Goal: Find specific page/section: Find specific page/section

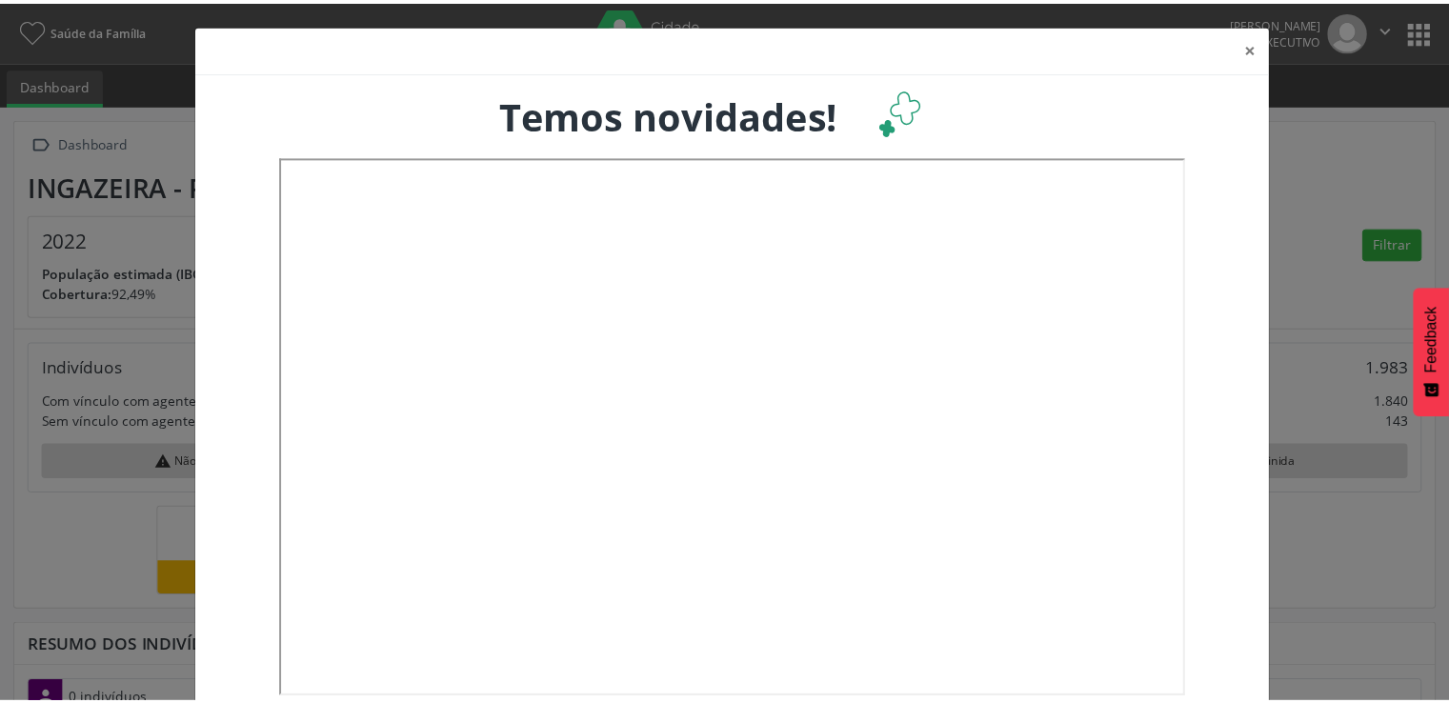
scroll to position [313, 477]
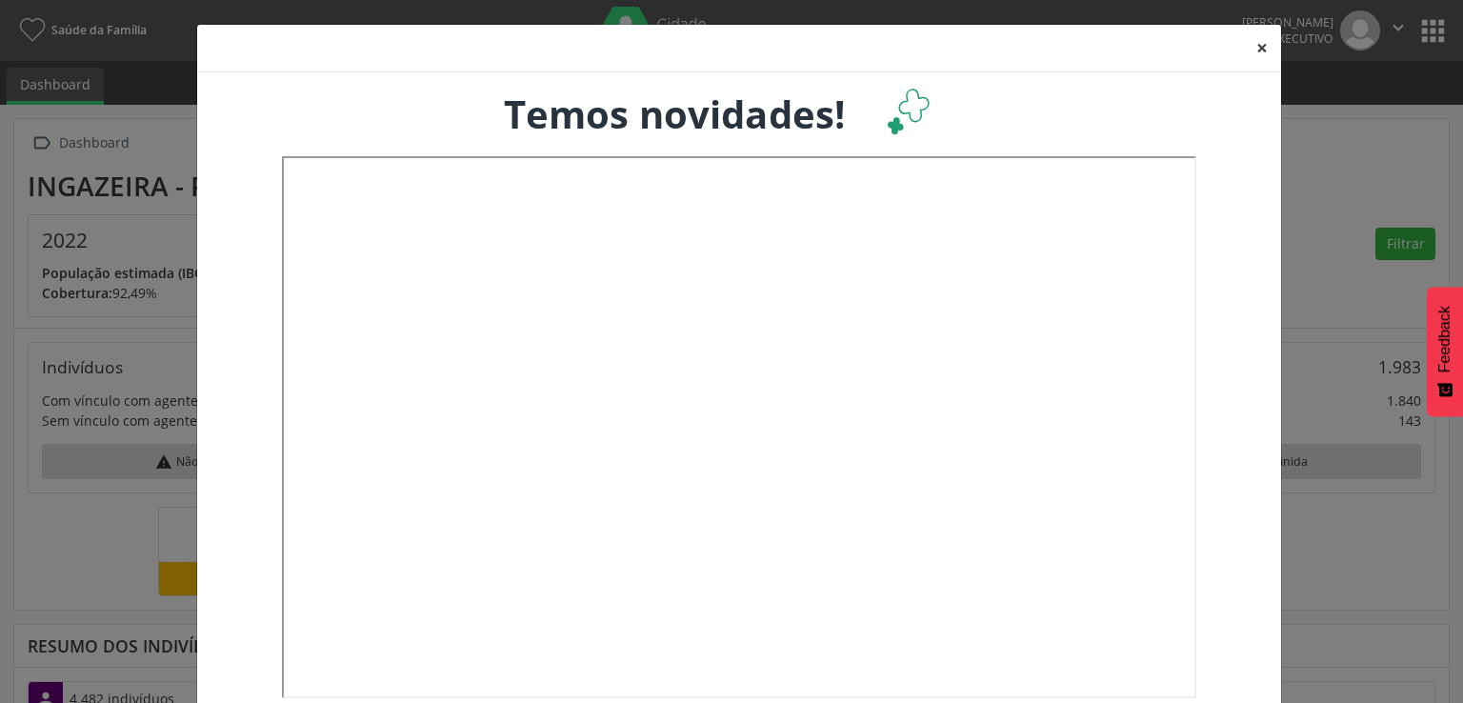
click at [1256, 49] on button "×" at bounding box center [1262, 48] width 38 height 47
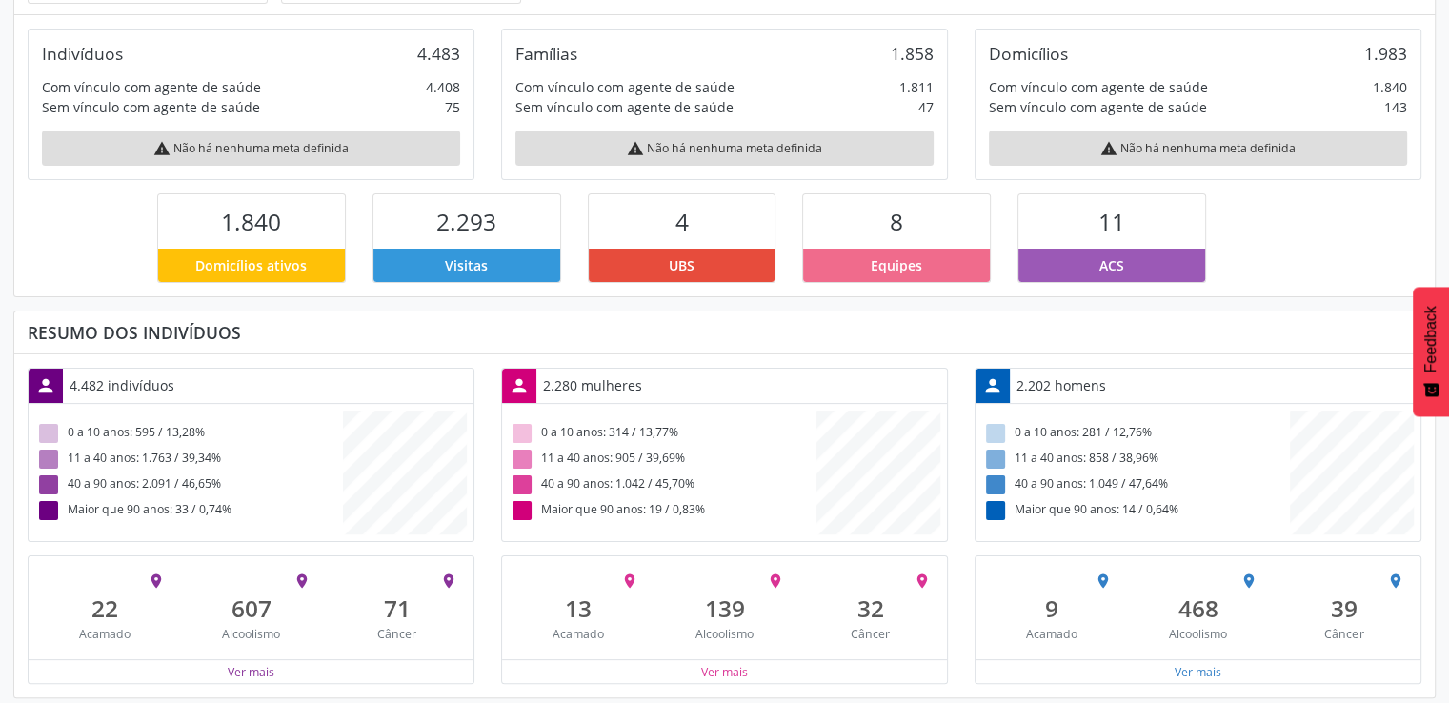
scroll to position [317, 0]
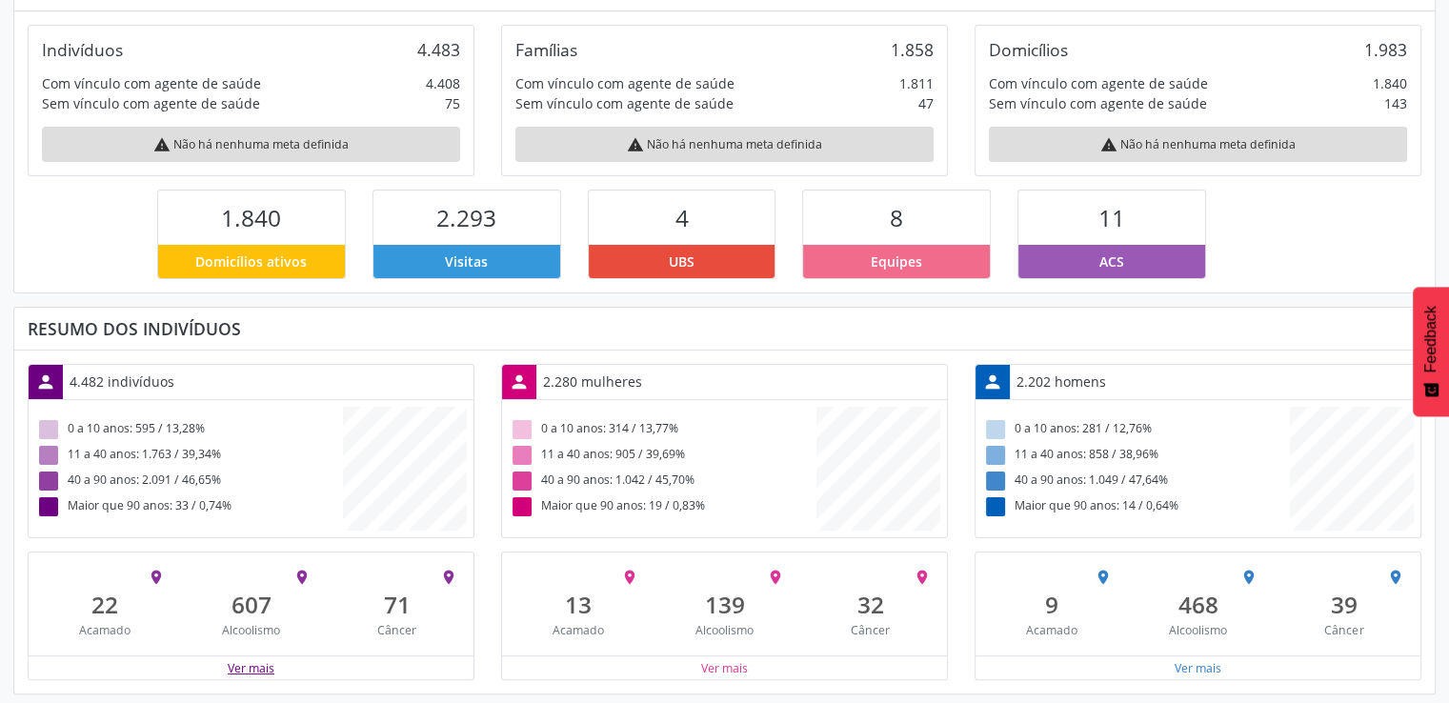
click at [258, 660] on button "Ver mais" at bounding box center [251, 668] width 49 height 18
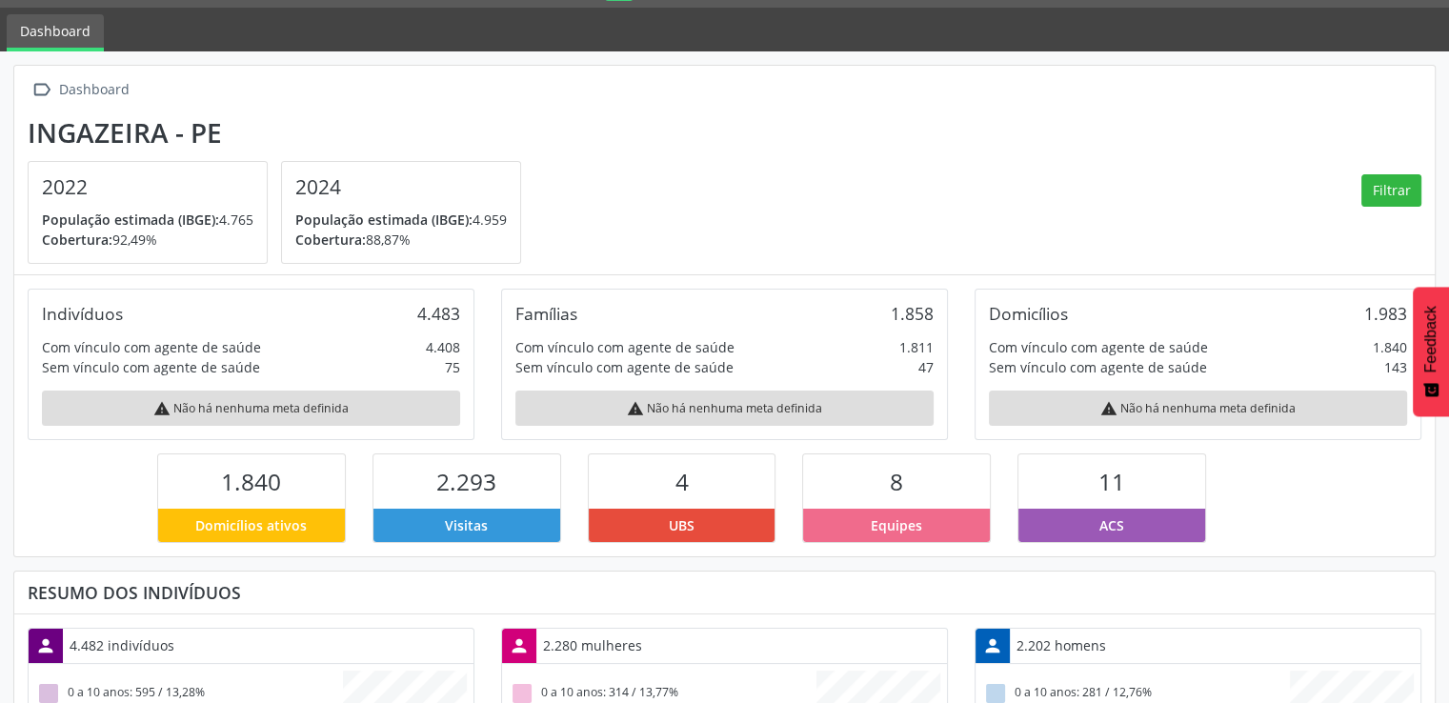
scroll to position [0, 0]
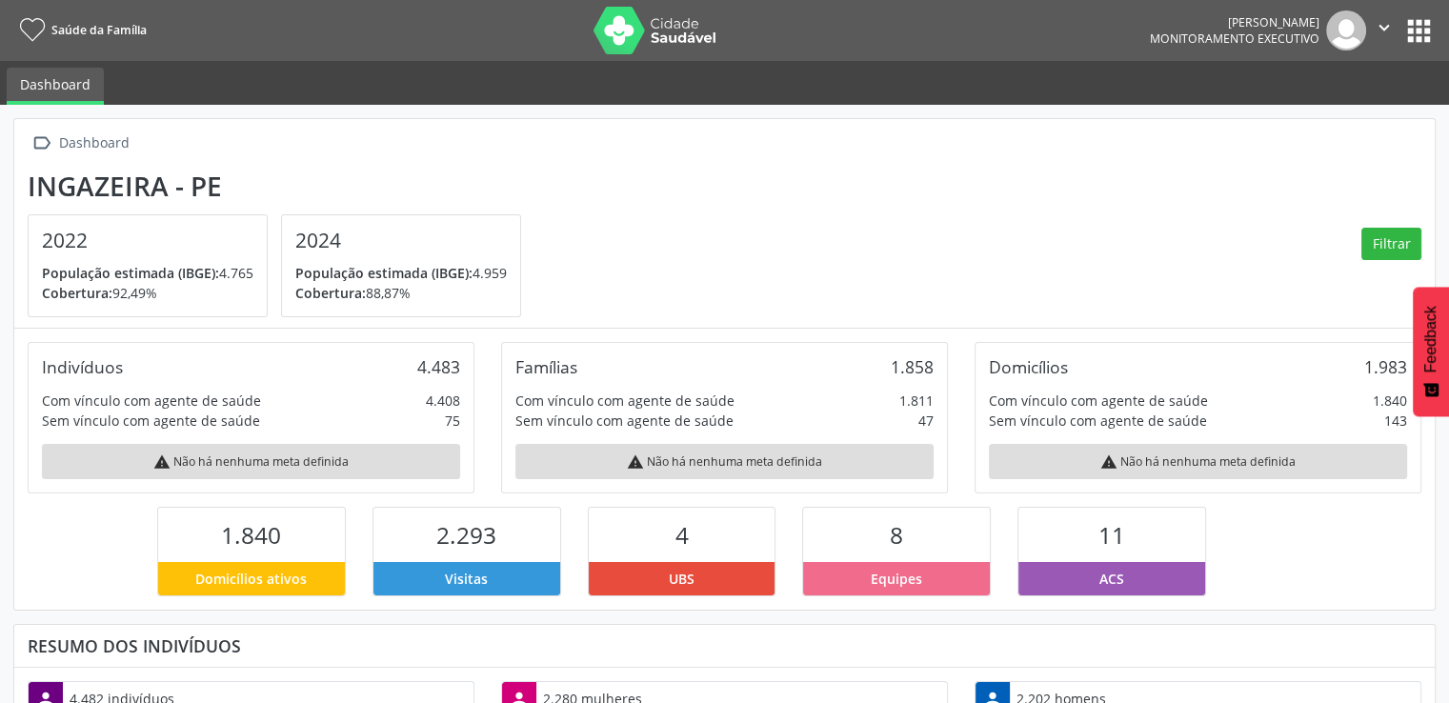
click at [1422, 28] on button "apps" at bounding box center [1418, 30] width 33 height 33
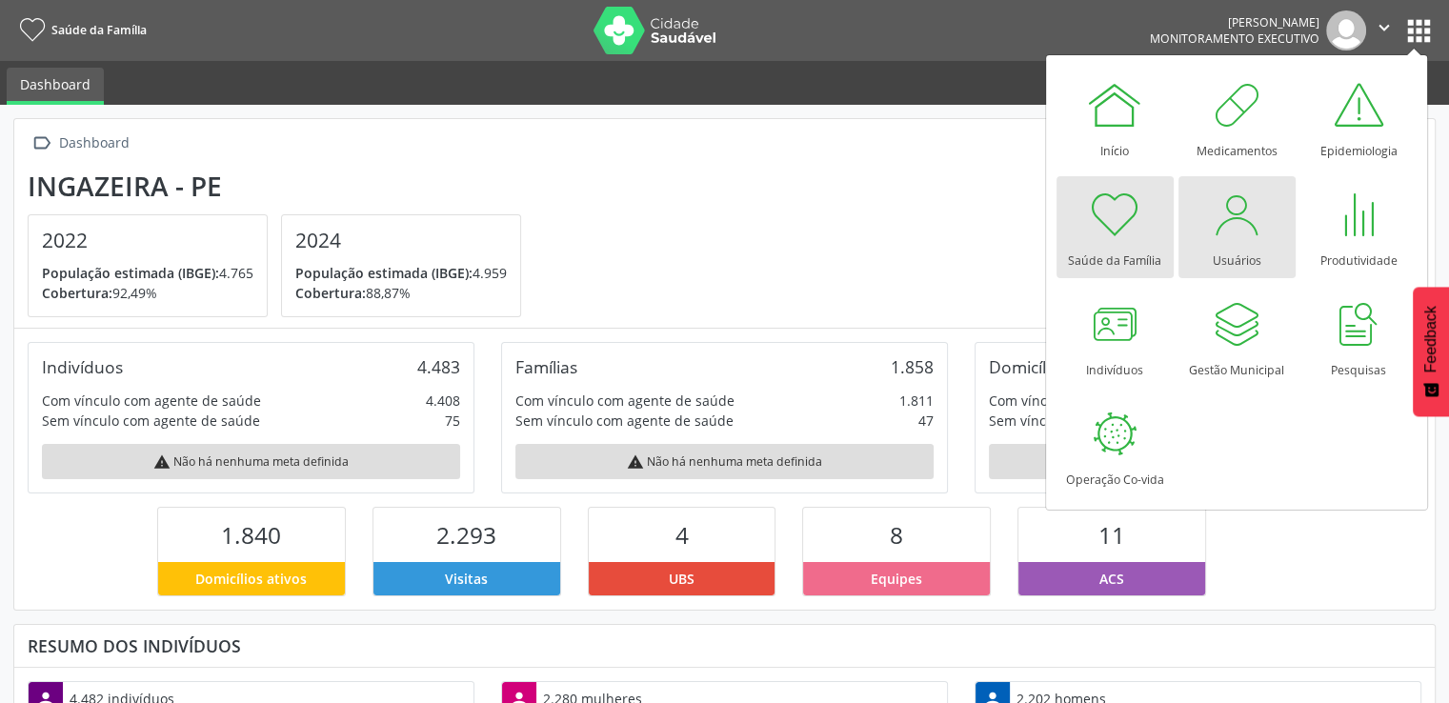
click at [1237, 252] on div "Usuários" at bounding box center [1237, 256] width 49 height 26
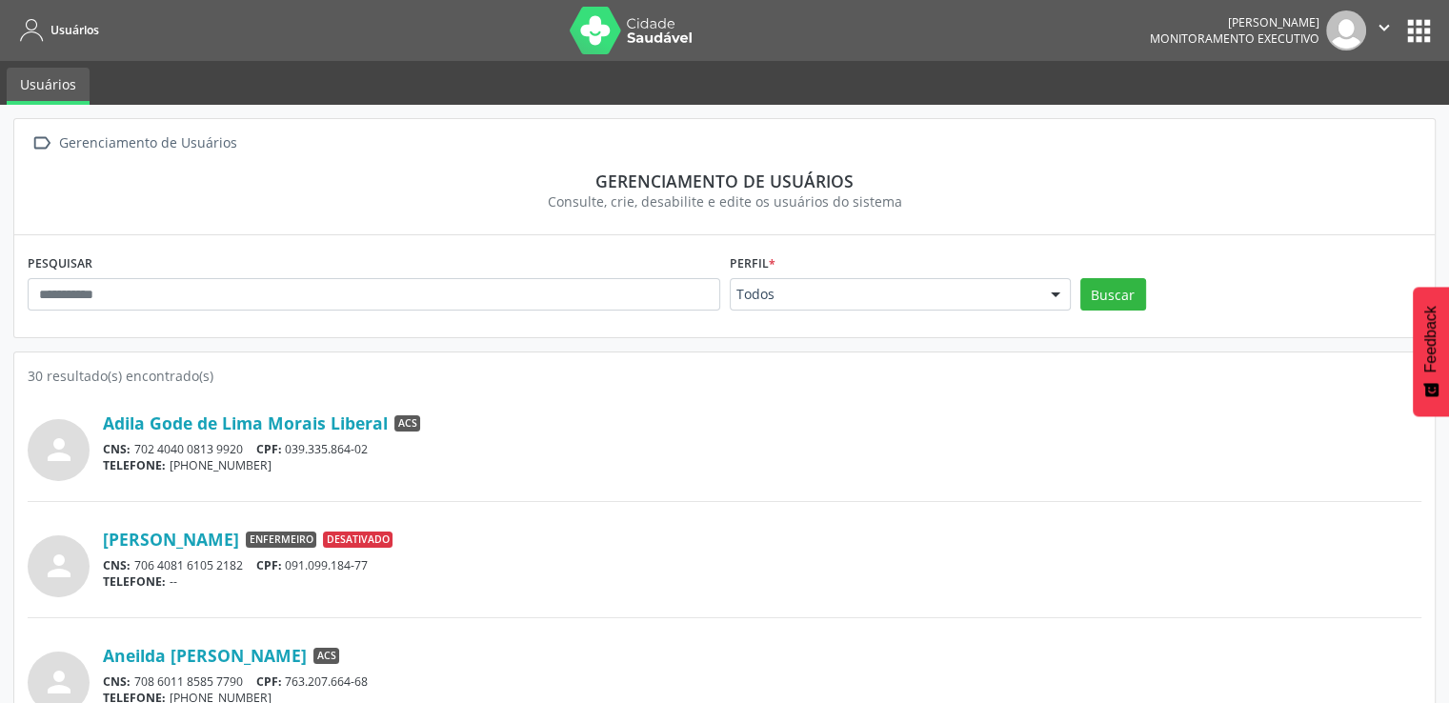
click at [1411, 22] on button "apps" at bounding box center [1418, 30] width 33 height 33
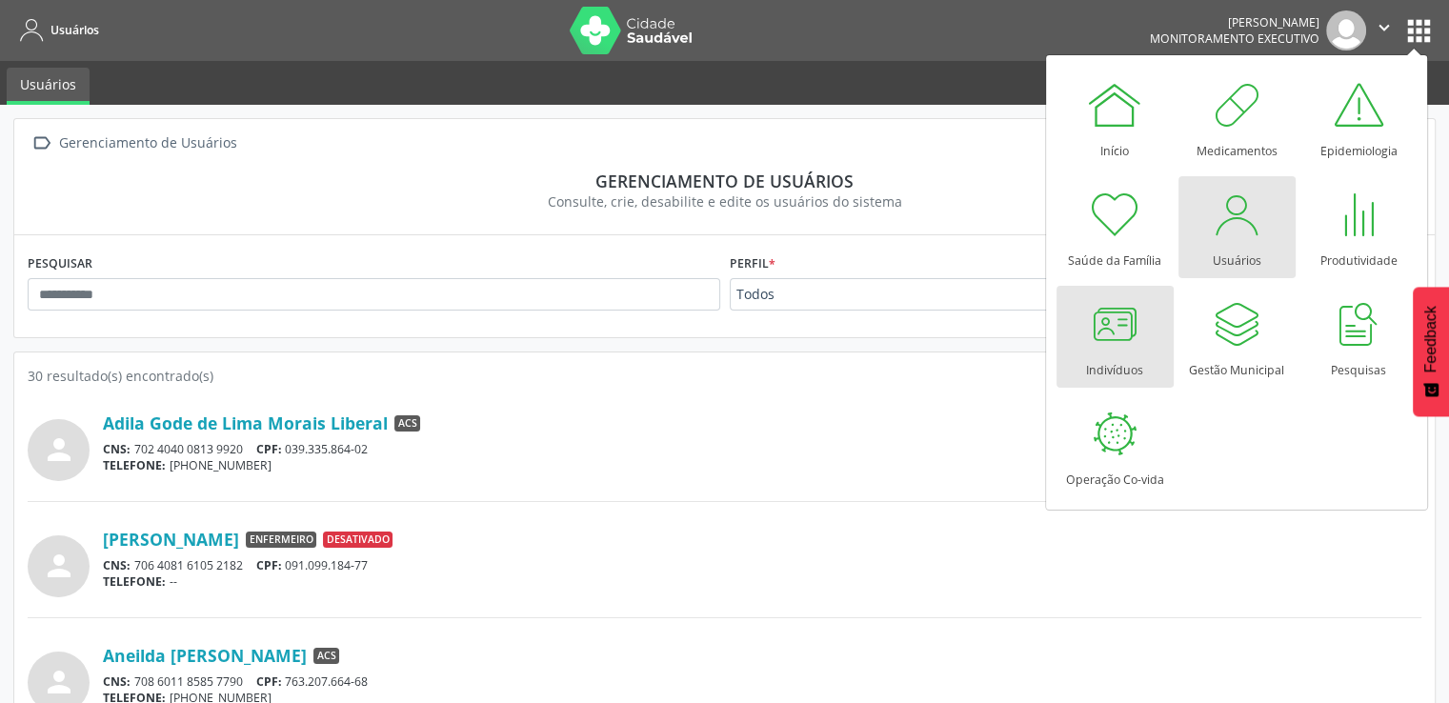
click at [1092, 325] on div at bounding box center [1114, 323] width 57 height 57
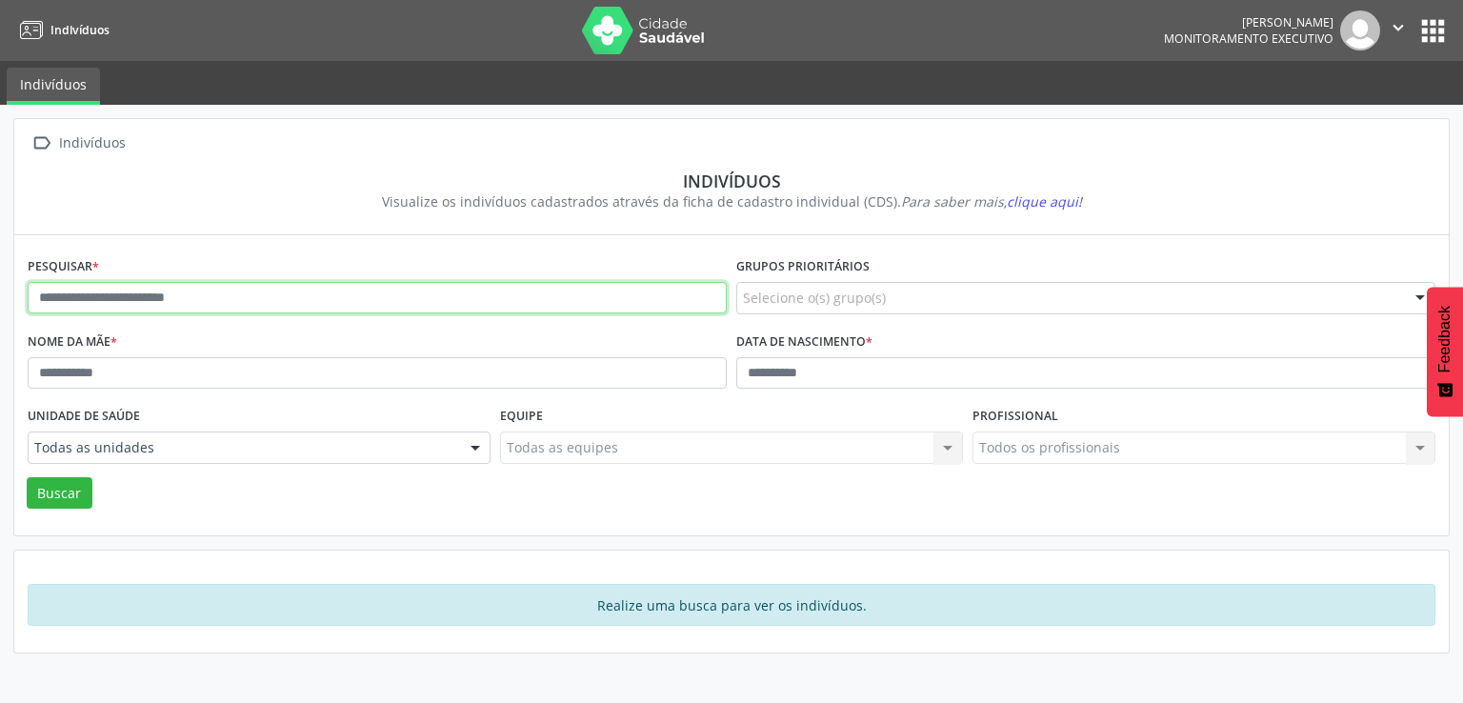
click at [110, 304] on input "text" at bounding box center [377, 298] width 699 height 32
type input "**********"
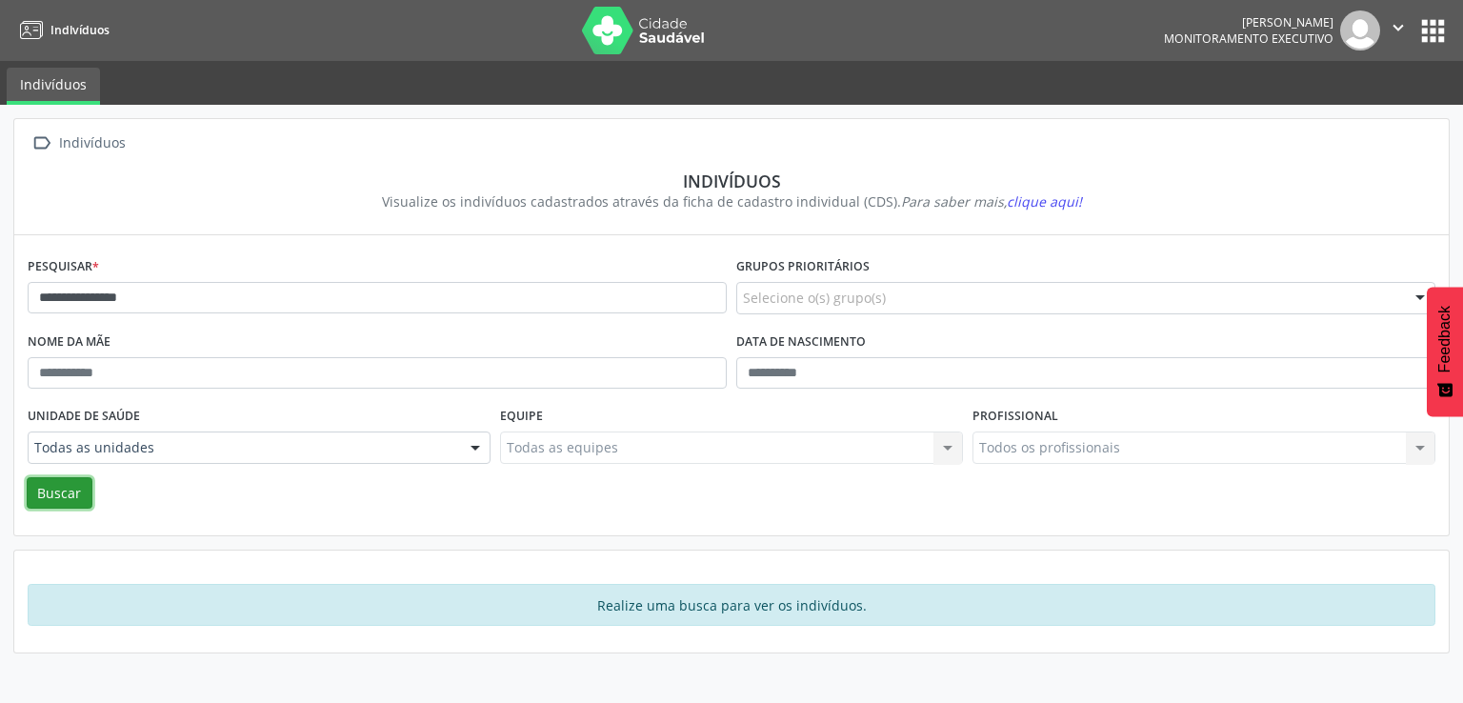
click at [74, 491] on button "Buscar" at bounding box center [60, 493] width 66 height 32
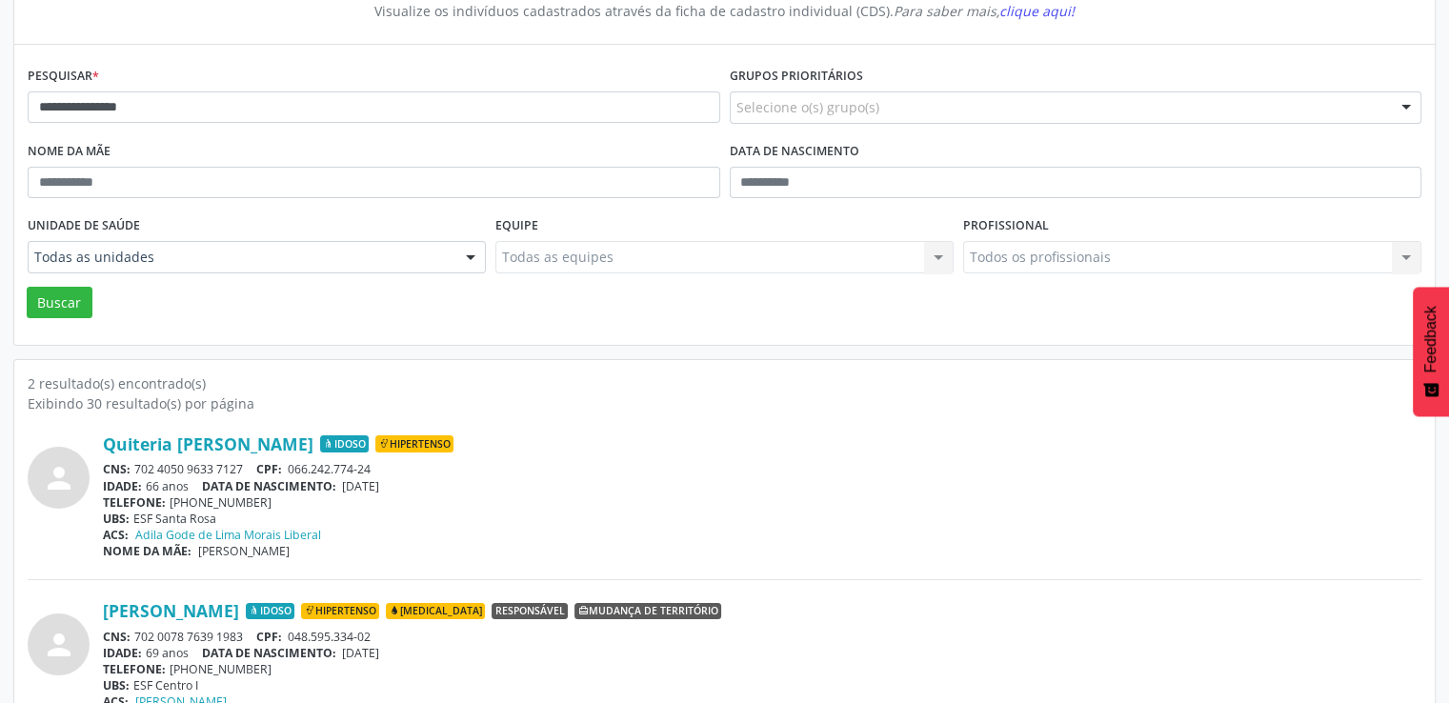
scroll to position [240, 0]
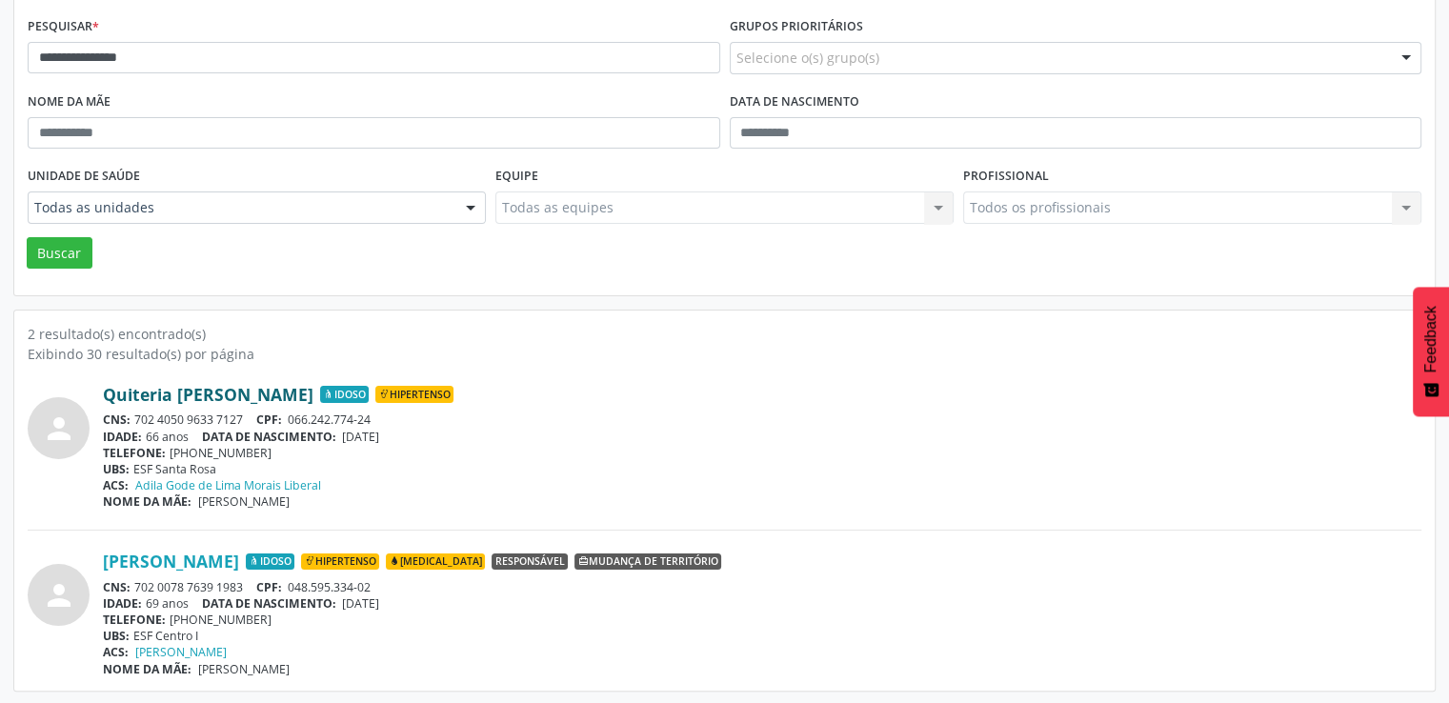
click at [209, 392] on link "Quiteria Bezerra de Arruda" at bounding box center [208, 394] width 211 height 21
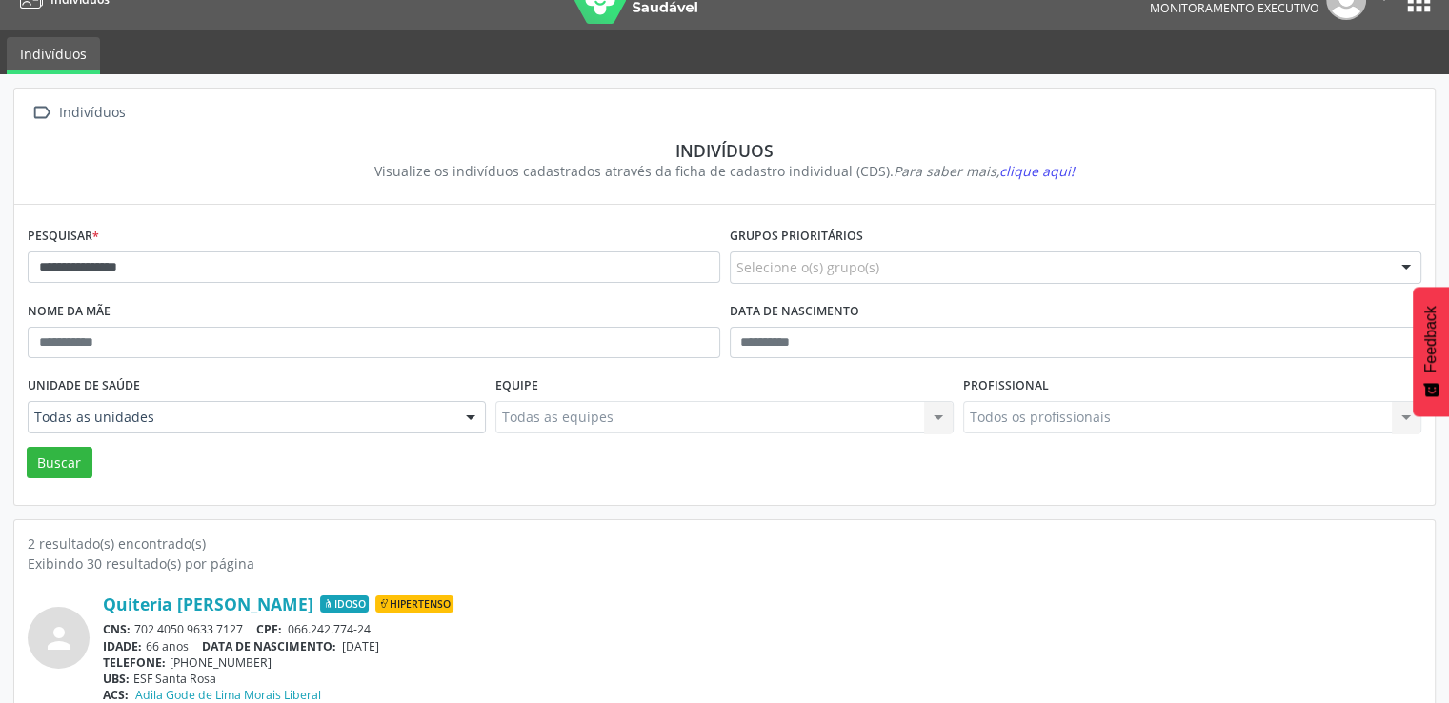
scroll to position [0, 0]
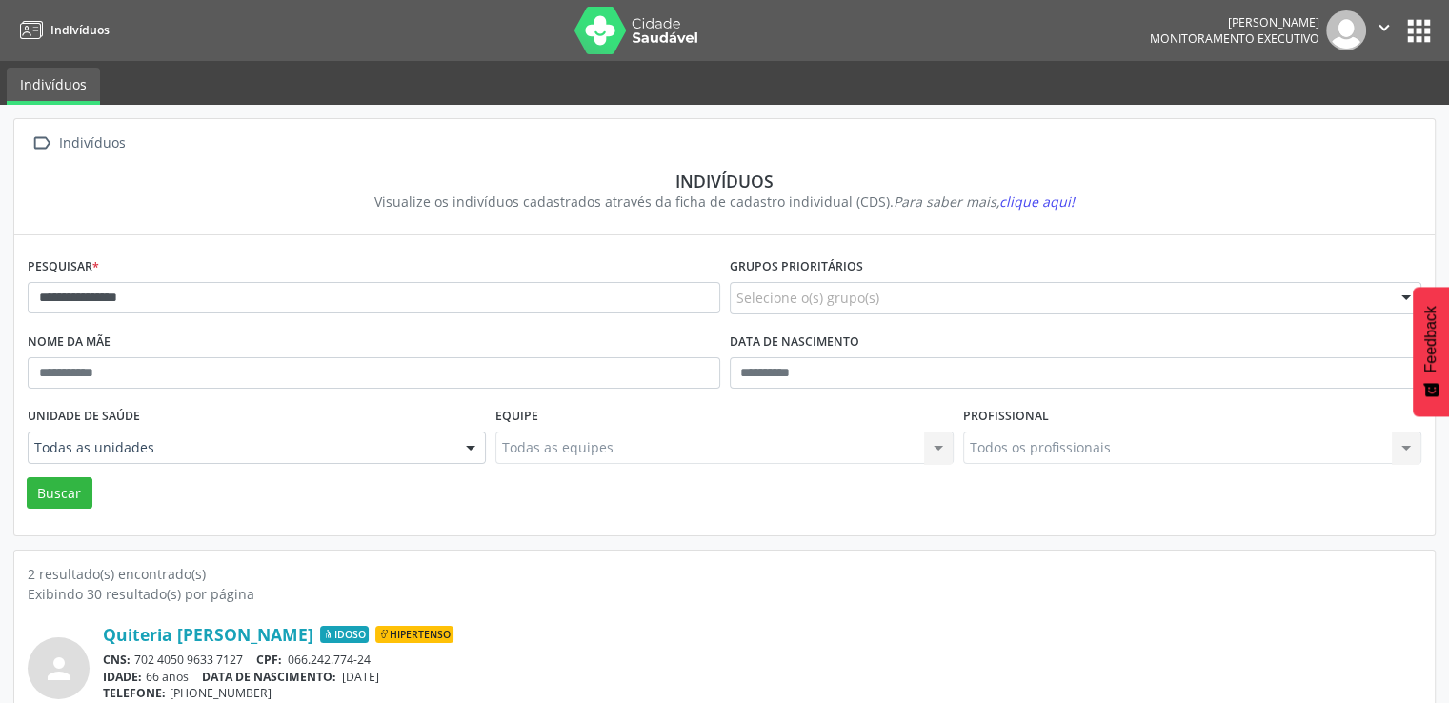
click at [1416, 29] on button "apps" at bounding box center [1418, 30] width 33 height 33
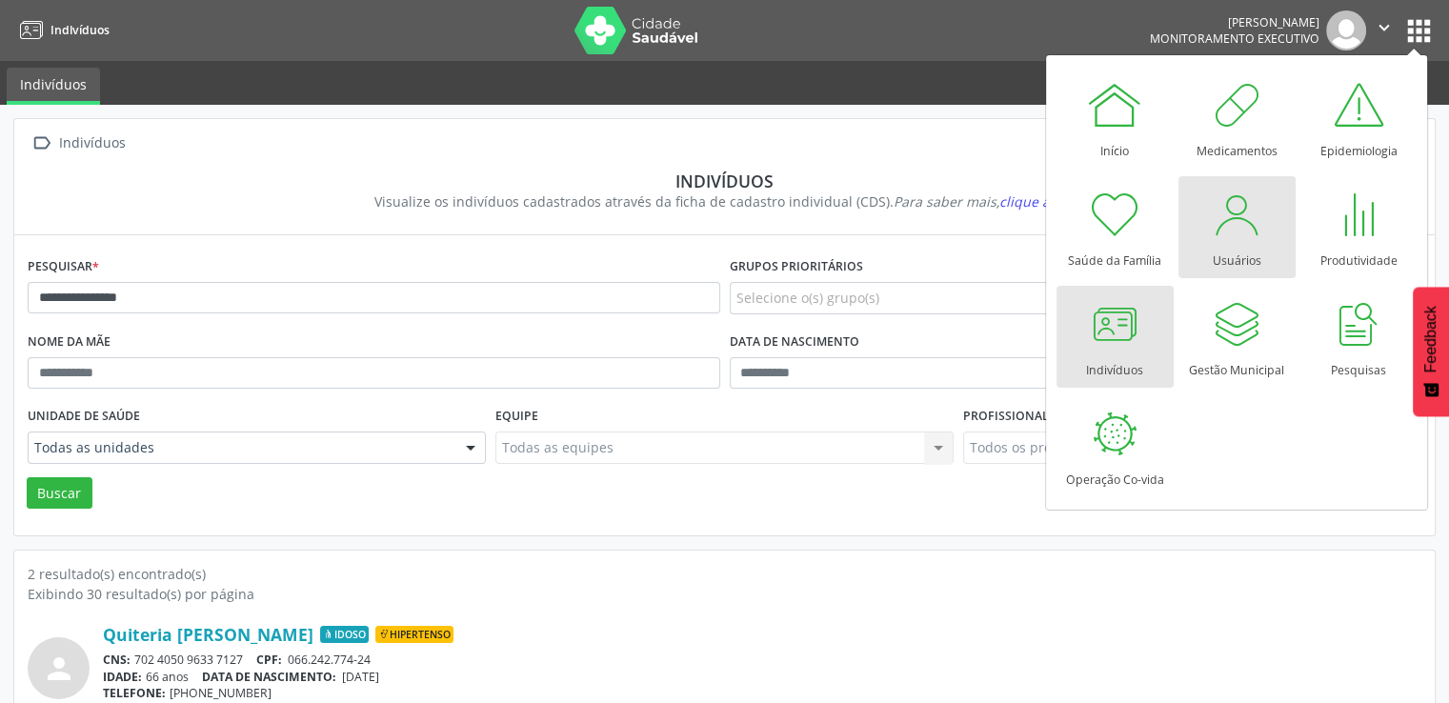
click at [1246, 245] on div "Usuários" at bounding box center [1237, 256] width 49 height 26
